Goal: Navigation & Orientation: Find specific page/section

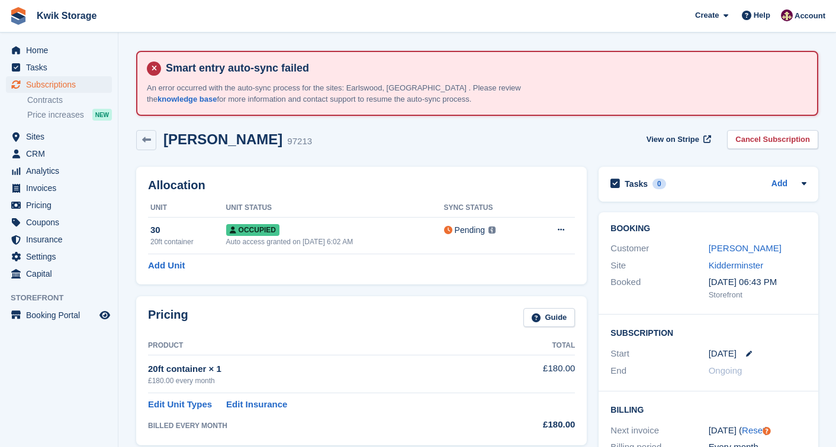
scroll to position [447, 0]
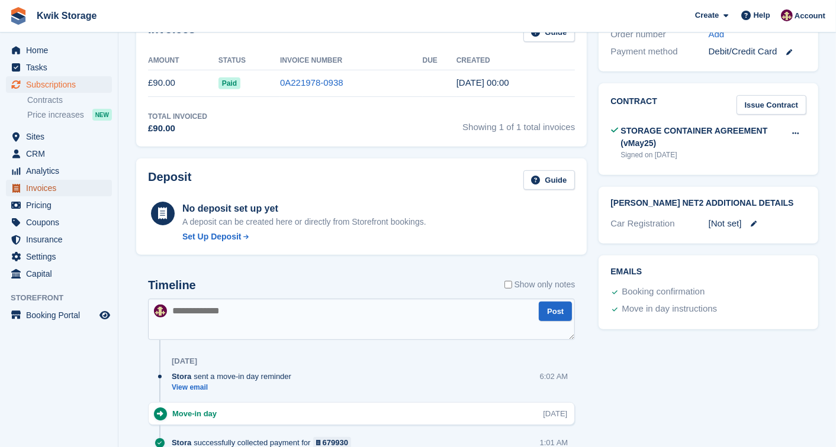
click at [69, 194] on span "Invoices" at bounding box center [61, 188] width 71 height 17
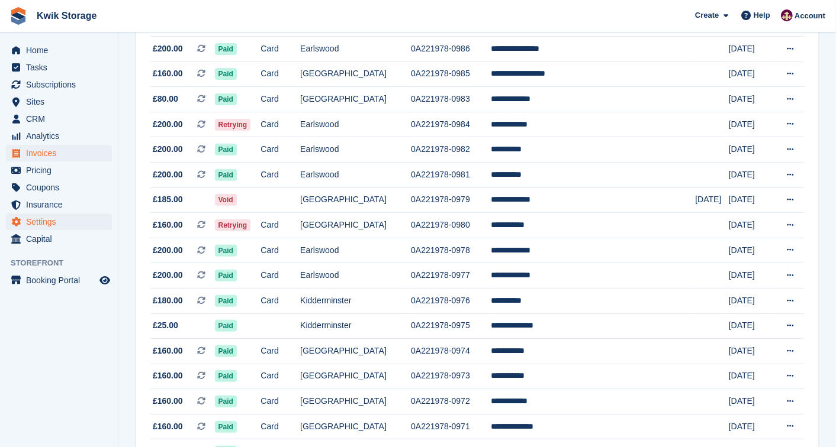
scroll to position [315, 0]
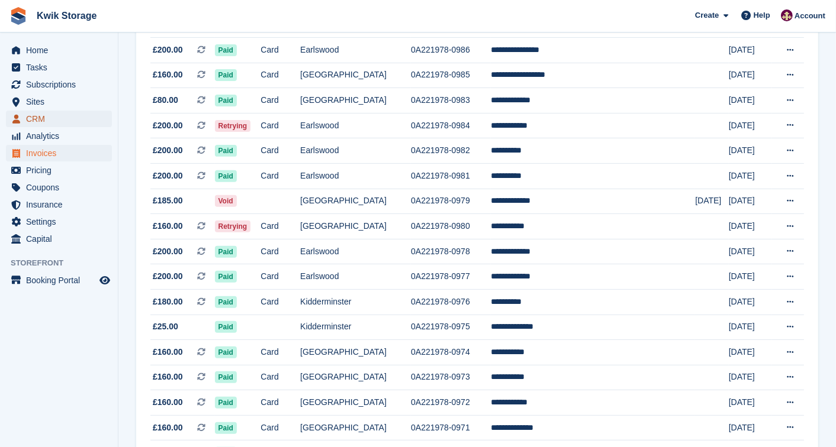
click at [69, 113] on span "CRM" at bounding box center [61, 119] width 71 height 17
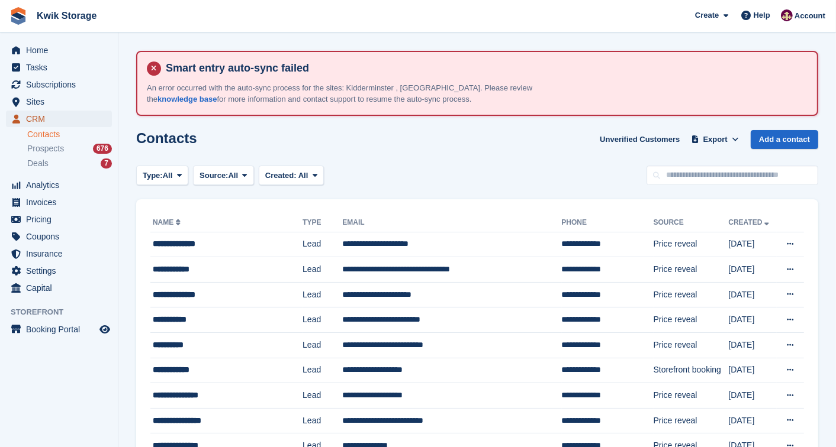
click at [69, 113] on span "CRM" at bounding box center [61, 119] width 71 height 17
